Goal: Task Accomplishment & Management: Use online tool/utility

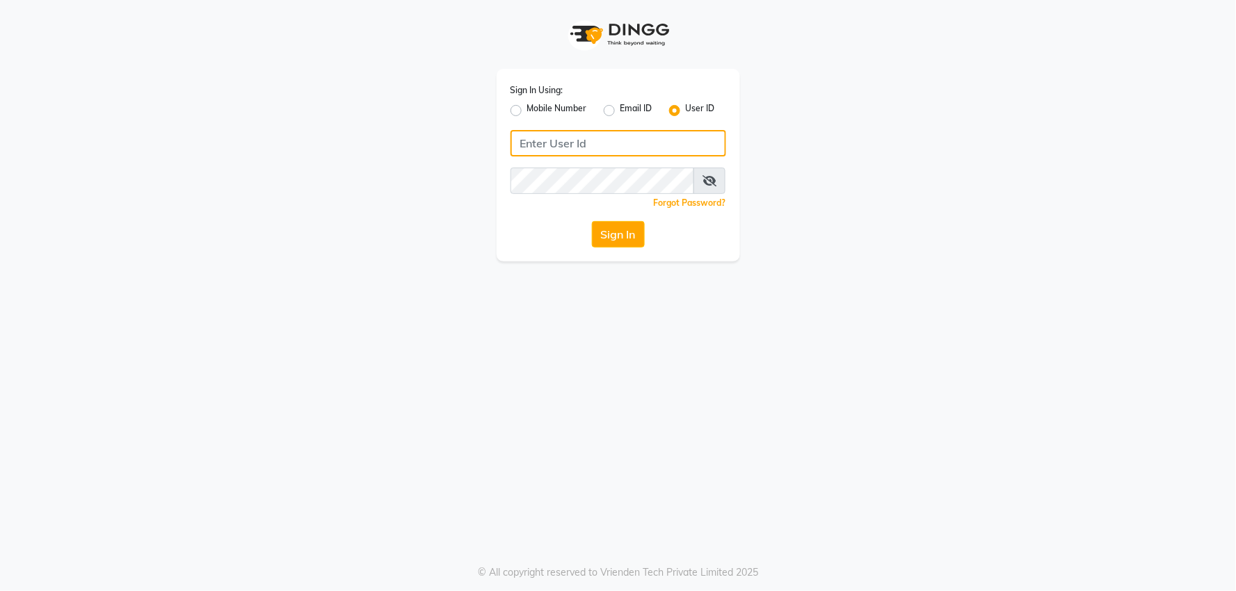
click at [599, 147] on input "Username" at bounding box center [619, 143] width 216 height 26
type input "e2836-01"
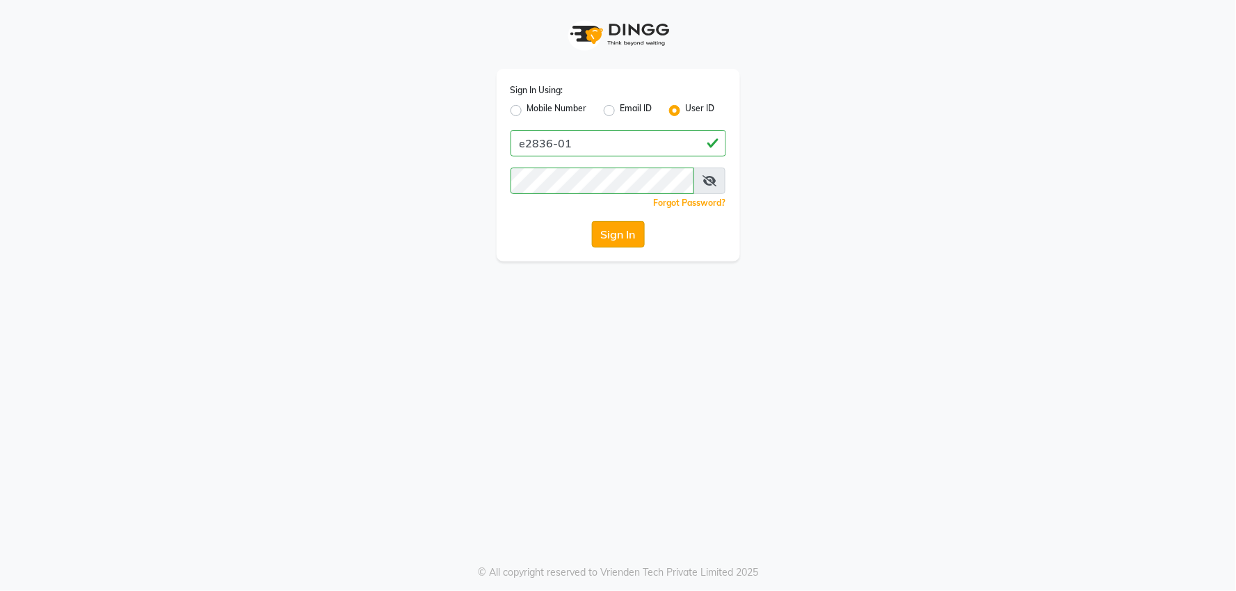
click at [636, 230] on button "Sign In" at bounding box center [618, 234] width 53 height 26
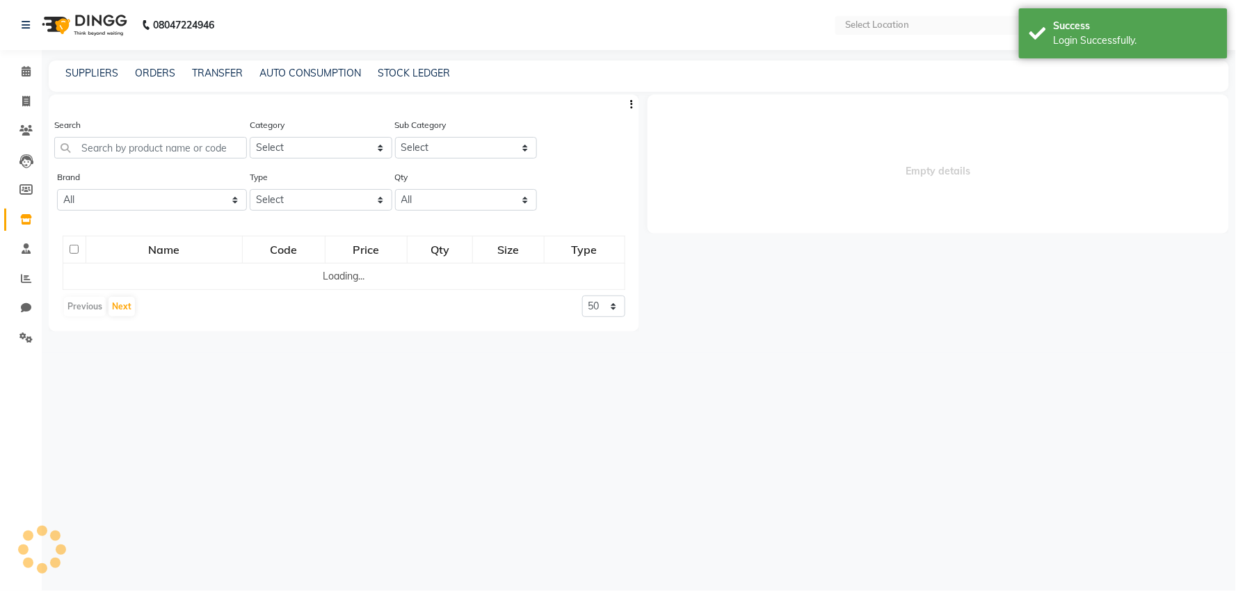
select select "en"
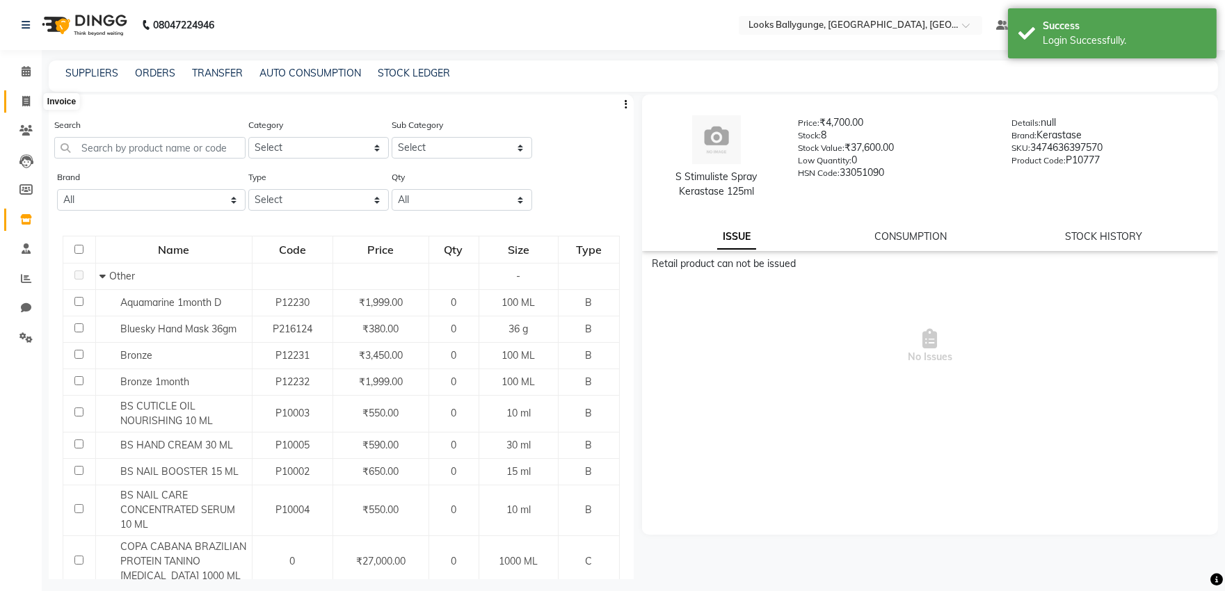
click at [24, 99] on icon at bounding box center [26, 101] width 8 height 10
select select "6477"
select select "service"
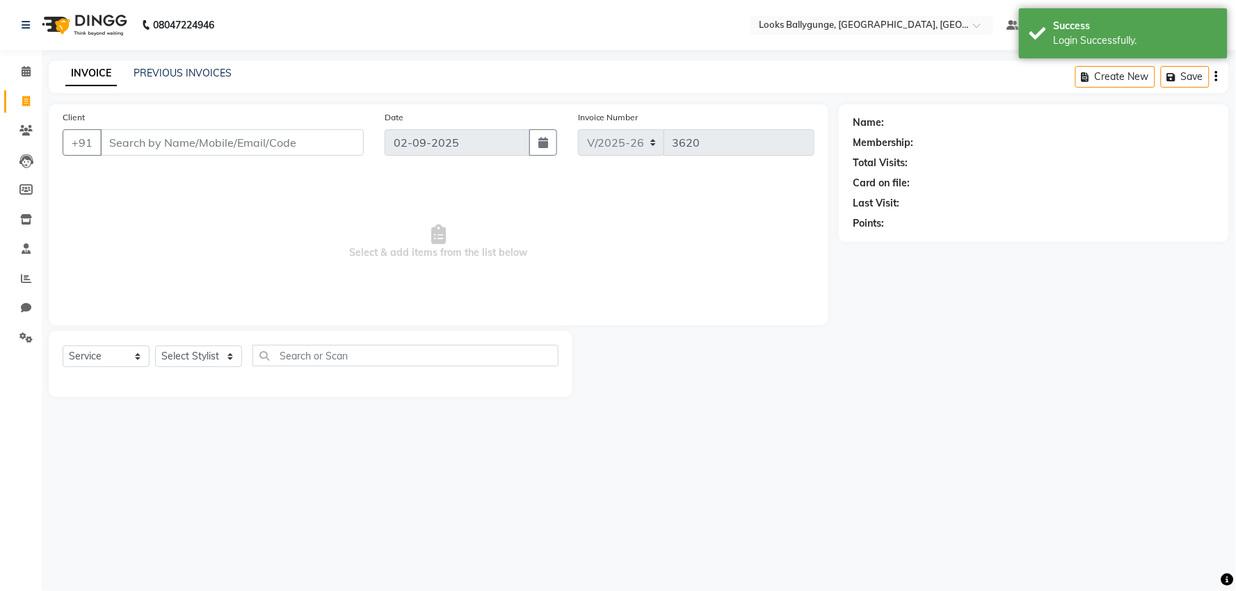
click at [170, 139] on input "Client" at bounding box center [232, 142] width 264 height 26
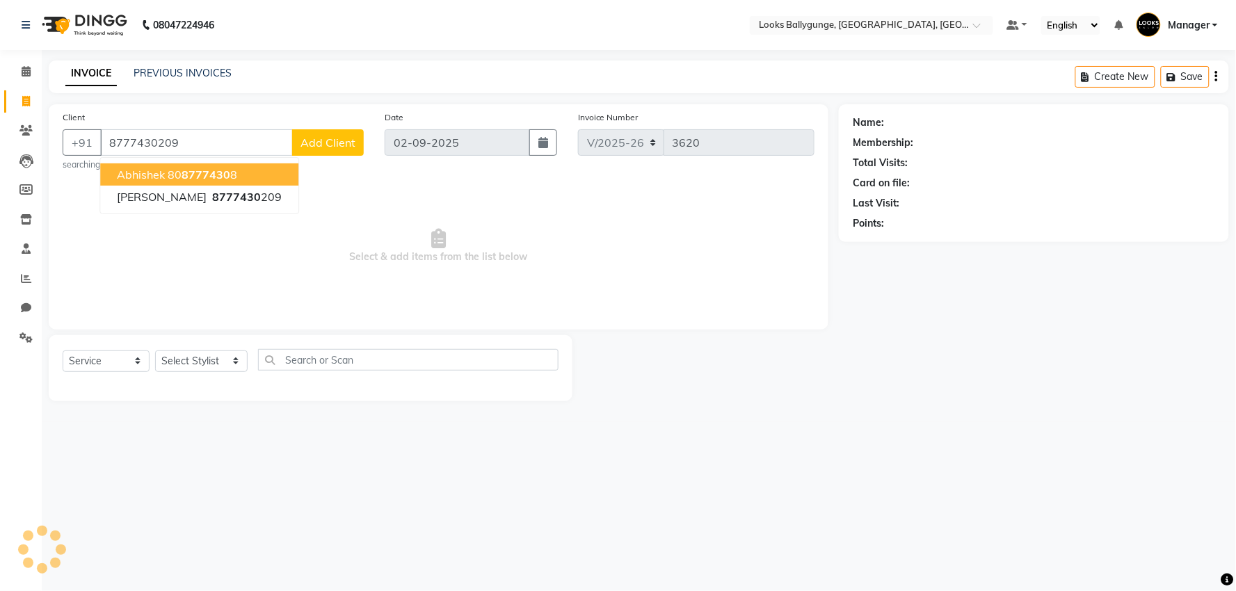
type input "8777430209"
select select "1: Object"
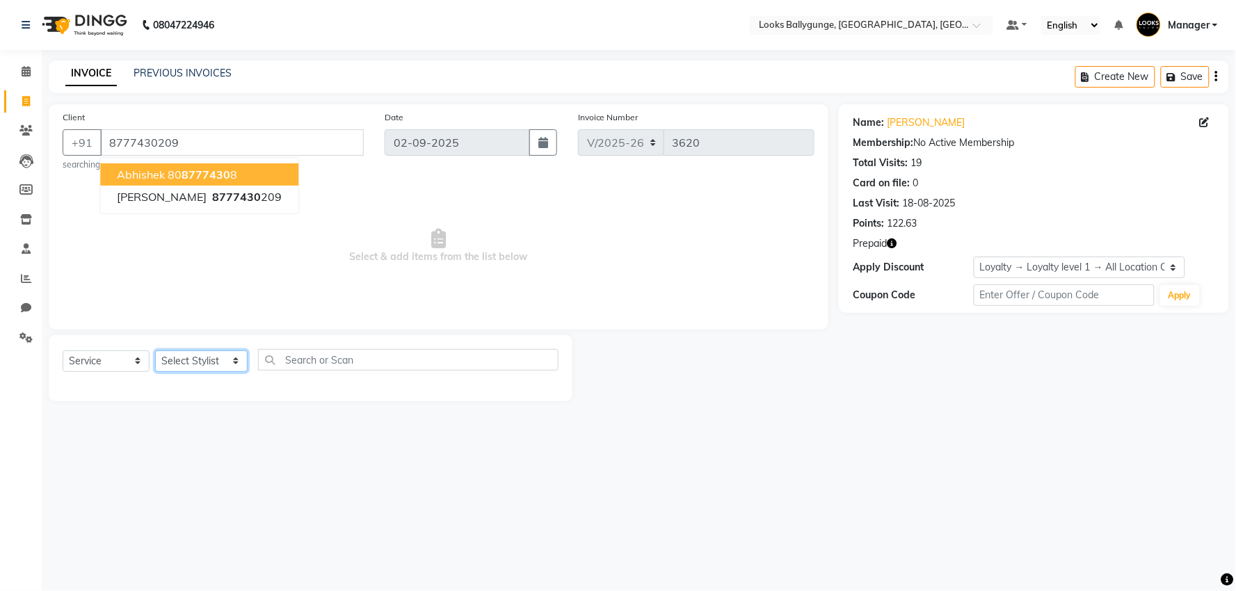
click at [210, 366] on select "Select Stylist [PERSON_NAME] amit_pdct anil [PERSON_NAME] COUNTER_SALES [PERSON…" at bounding box center [201, 362] width 93 height 22
select select "57264"
click at [155, 351] on select "Select Stylist [PERSON_NAME] amit_pdct anil [PERSON_NAME] COUNTER_SALES [PERSON…" at bounding box center [201, 362] width 93 height 22
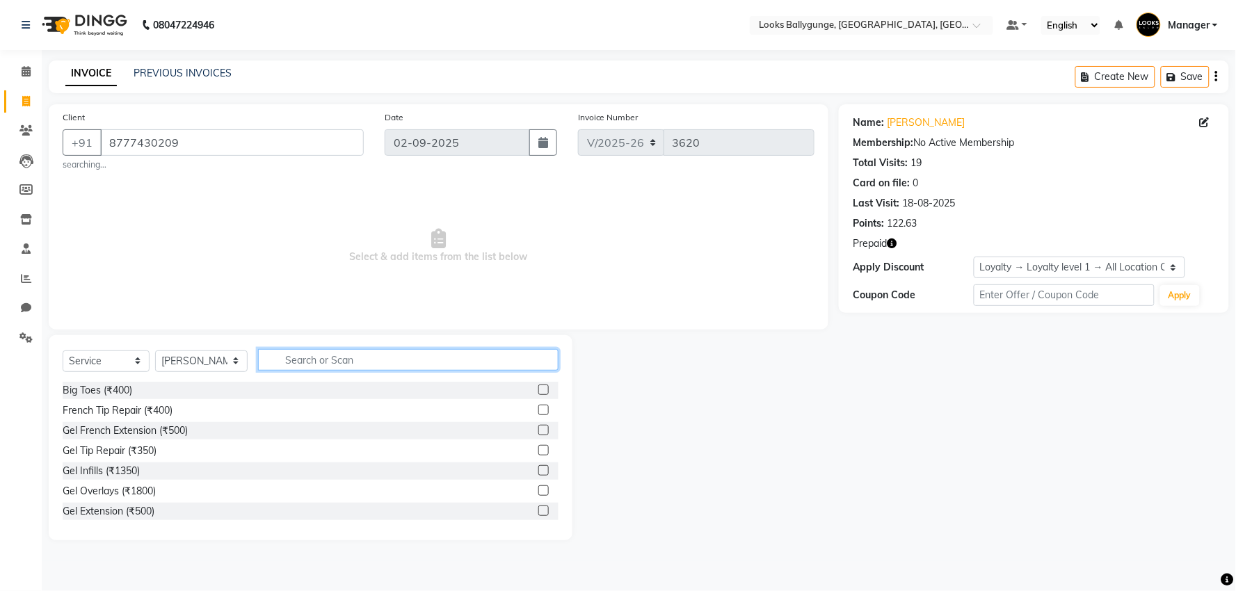
click at [296, 357] on input "text" at bounding box center [408, 360] width 301 height 22
type input "eye"
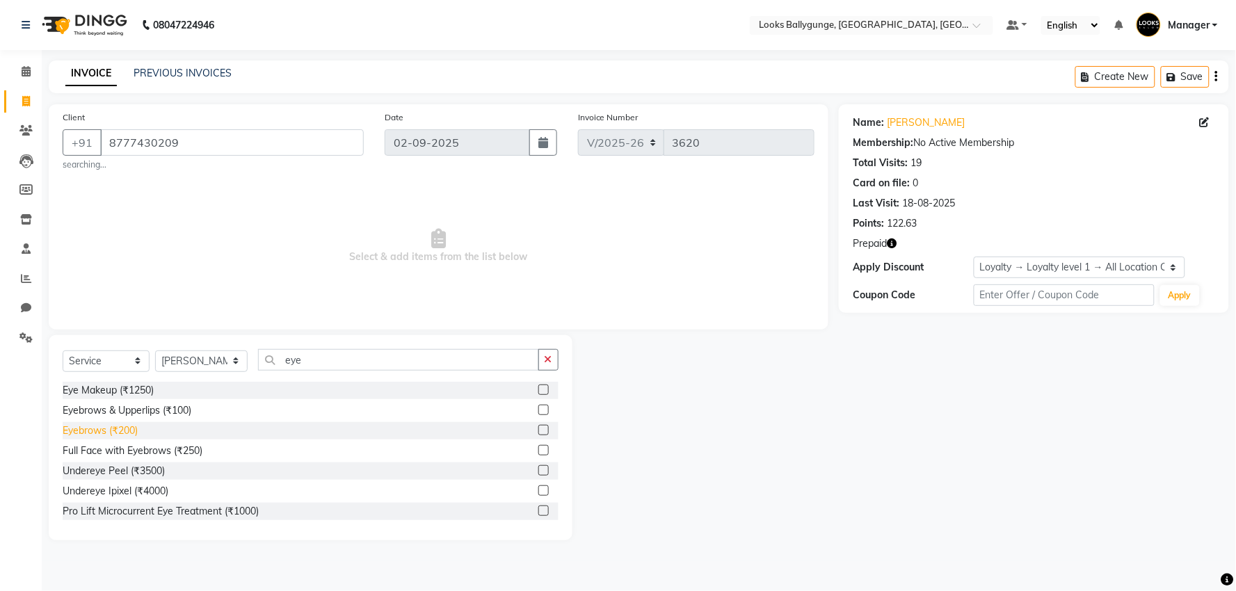
click at [132, 430] on div "Eyebrows (₹200)" at bounding box center [100, 431] width 75 height 15
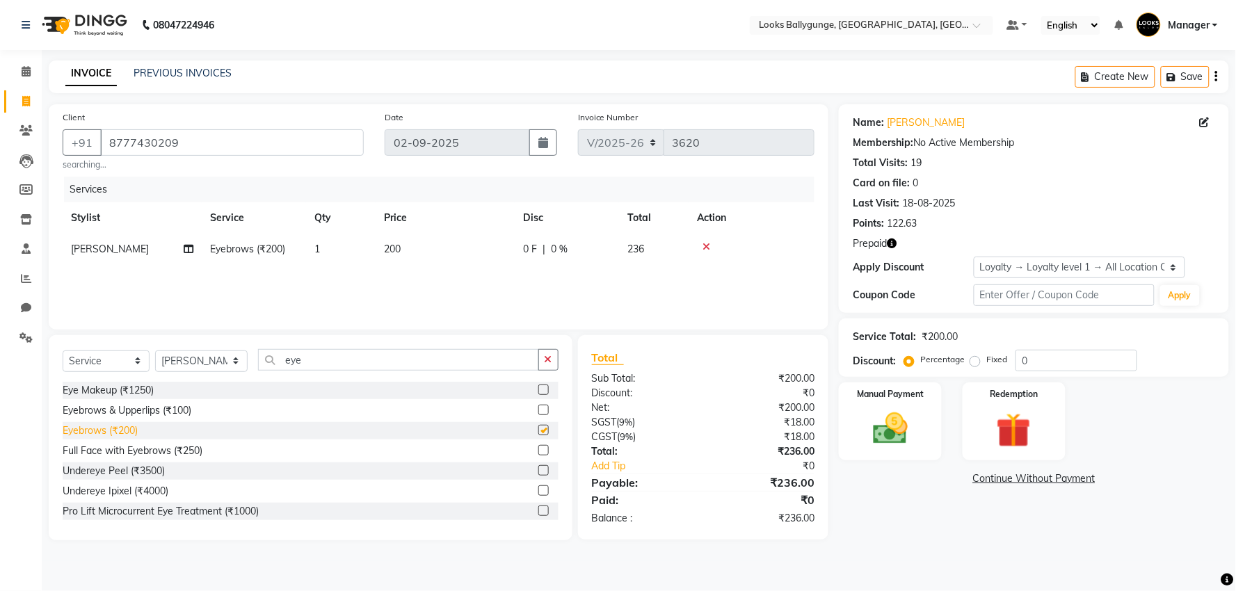
checkbox input "false"
click at [1020, 440] on img at bounding box center [1014, 430] width 58 height 45
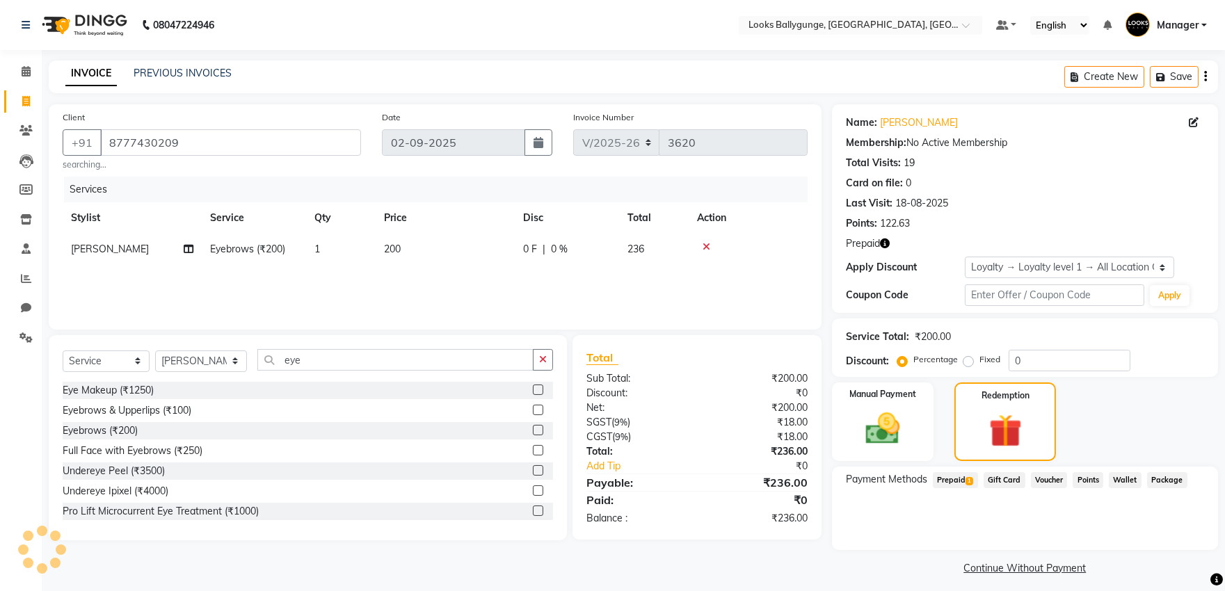
click at [944, 479] on span "Prepaid 1" at bounding box center [955, 480] width 45 height 16
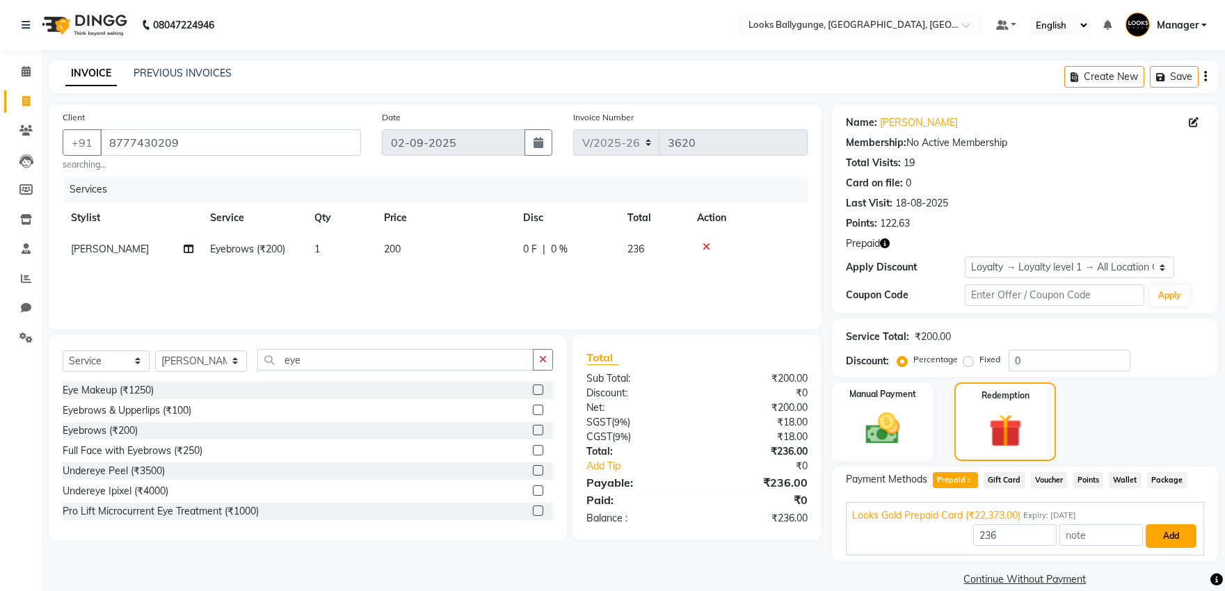
click at [1167, 534] on button "Add" at bounding box center [1171, 536] width 51 height 24
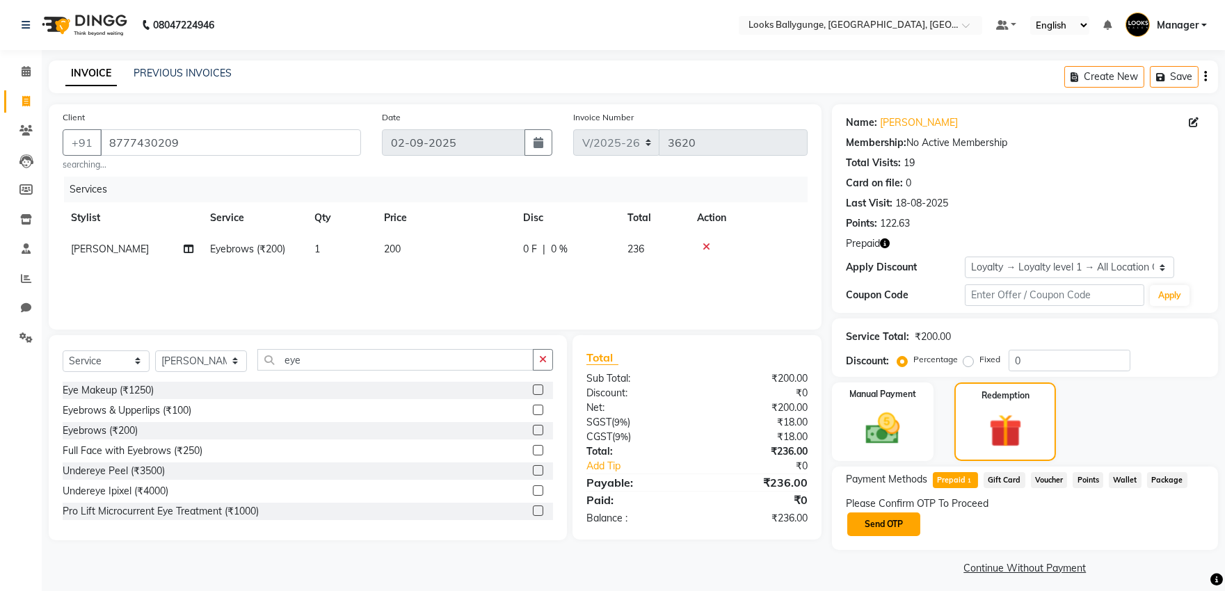
click at [910, 524] on button "Send OTP" at bounding box center [883, 525] width 73 height 24
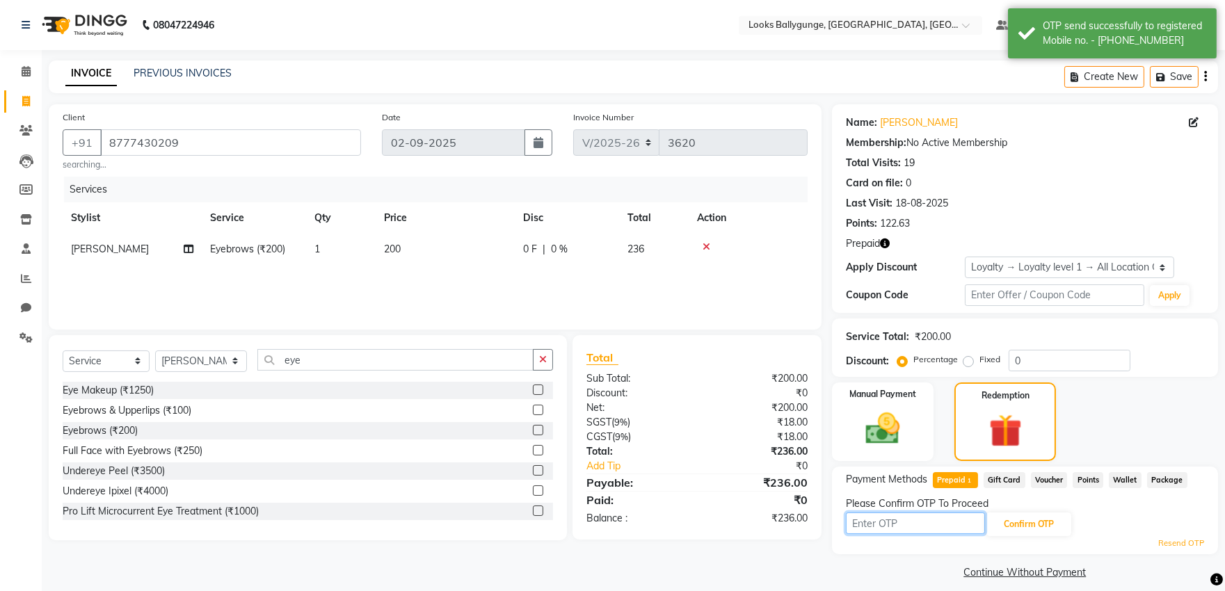
click at [874, 526] on input "text" at bounding box center [915, 524] width 139 height 22
type input "2845"
click at [1043, 531] on button "Confirm OTP" at bounding box center [1028, 525] width 85 height 24
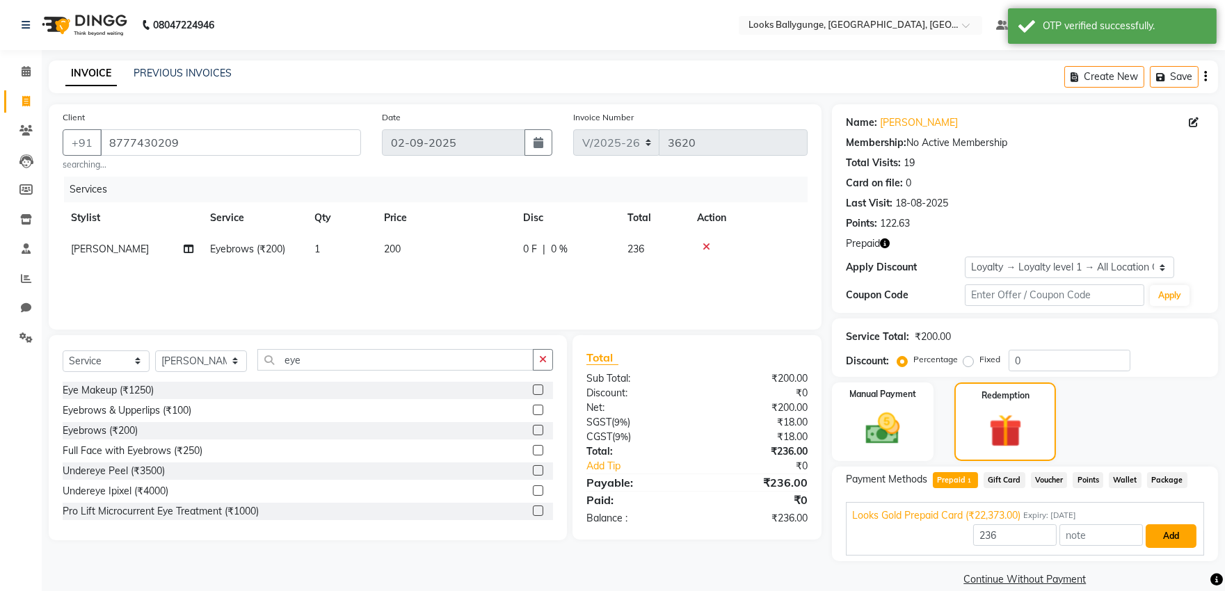
click at [1178, 538] on button "Add" at bounding box center [1171, 536] width 51 height 24
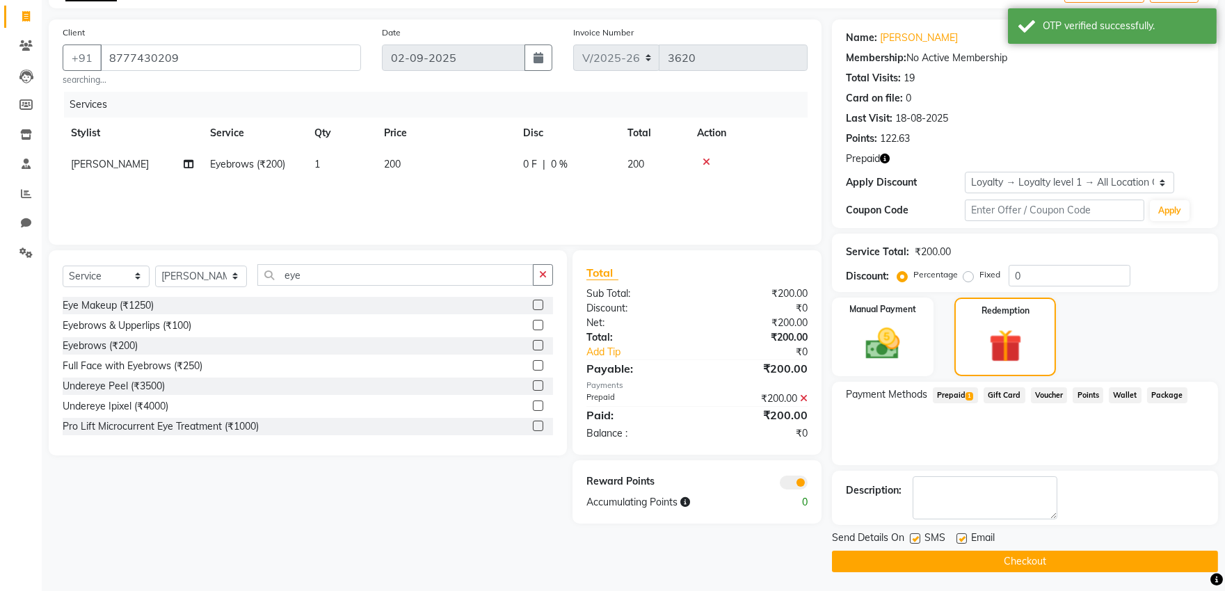
scroll to position [86, 0]
click at [954, 556] on button "Checkout" at bounding box center [1025, 561] width 386 height 22
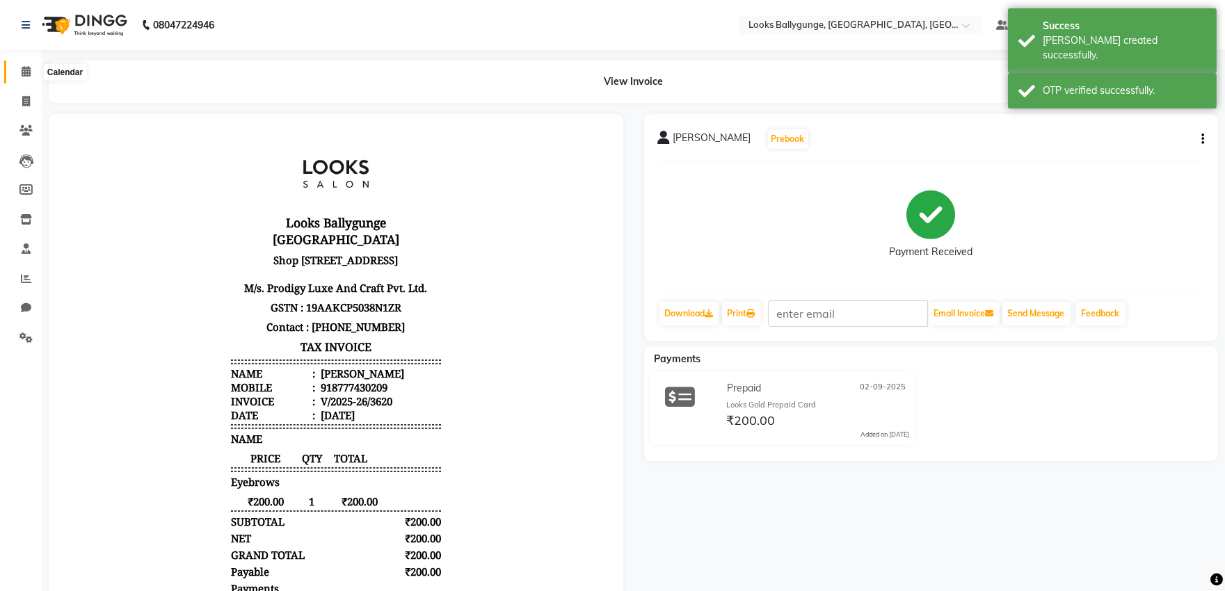
click at [19, 78] on span at bounding box center [26, 72] width 24 height 16
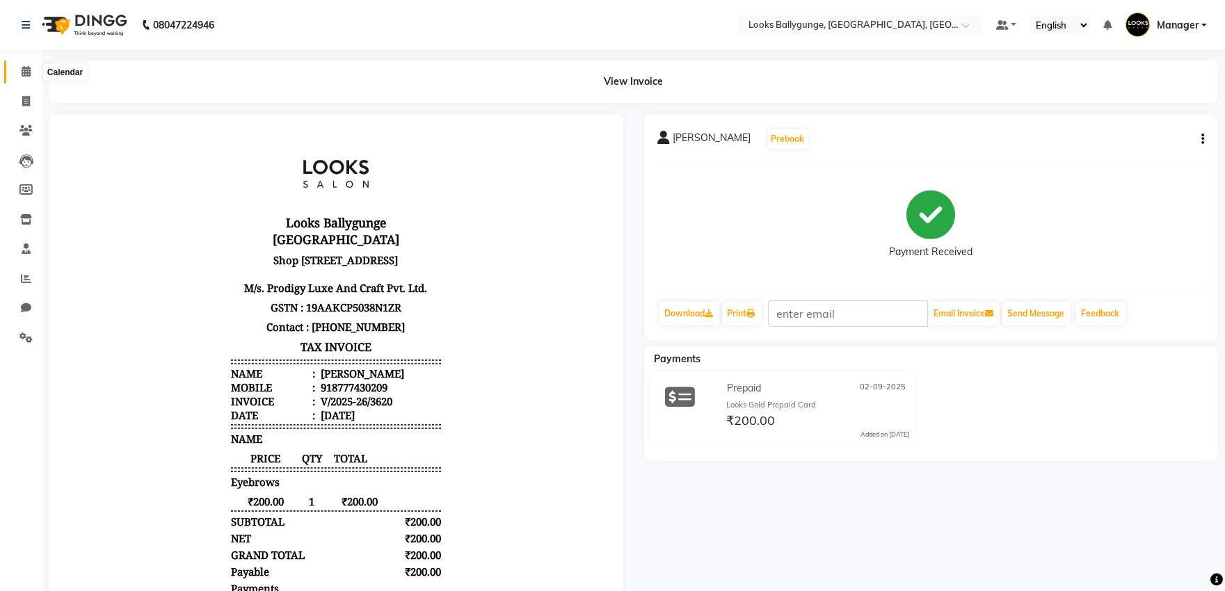
click at [28, 72] on icon at bounding box center [26, 71] width 9 height 10
